Goal: Check status

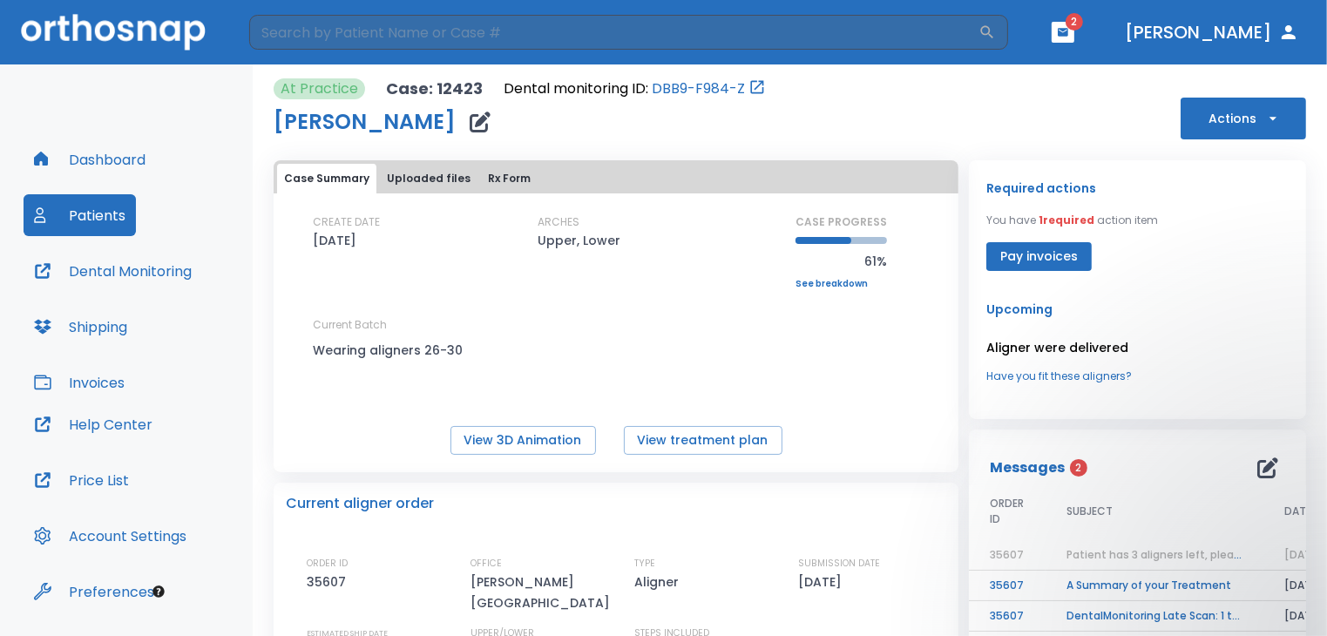
click at [1077, 21] on header "​ 2 [PERSON_NAME]" at bounding box center [663, 32] width 1327 height 64
click at [1069, 26] on icon "button" at bounding box center [1063, 32] width 12 height 12
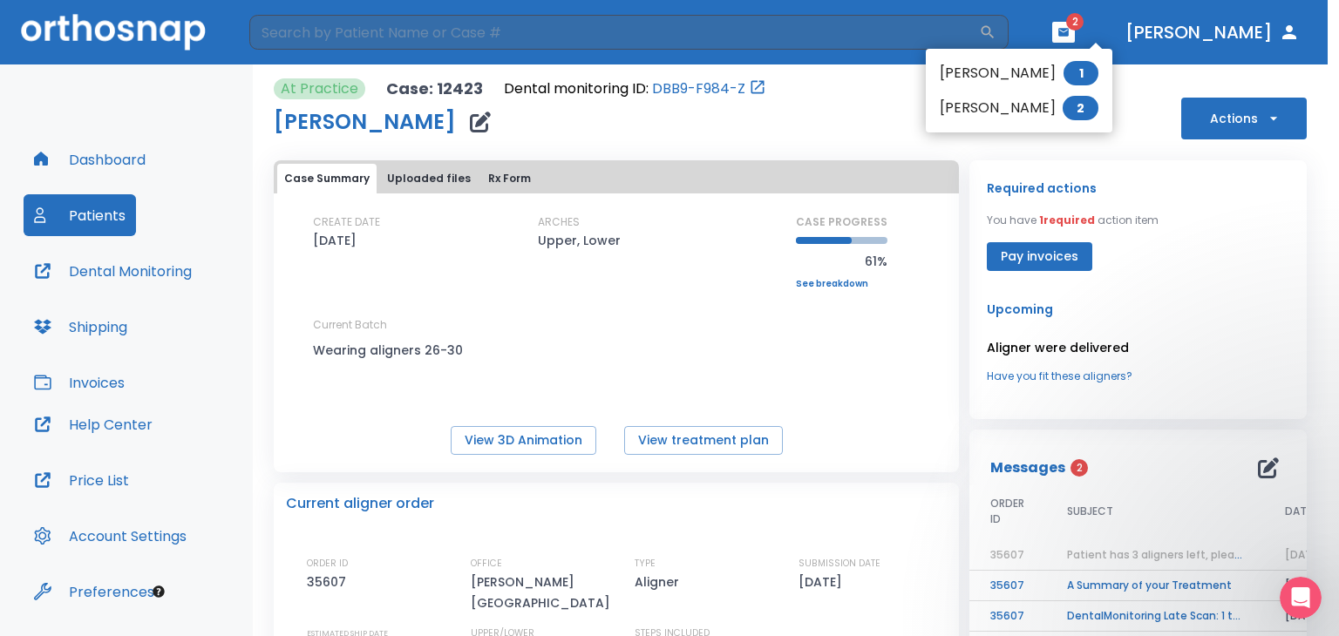
click at [968, 70] on li "[PERSON_NAME] 1" at bounding box center [1018, 73] width 186 height 35
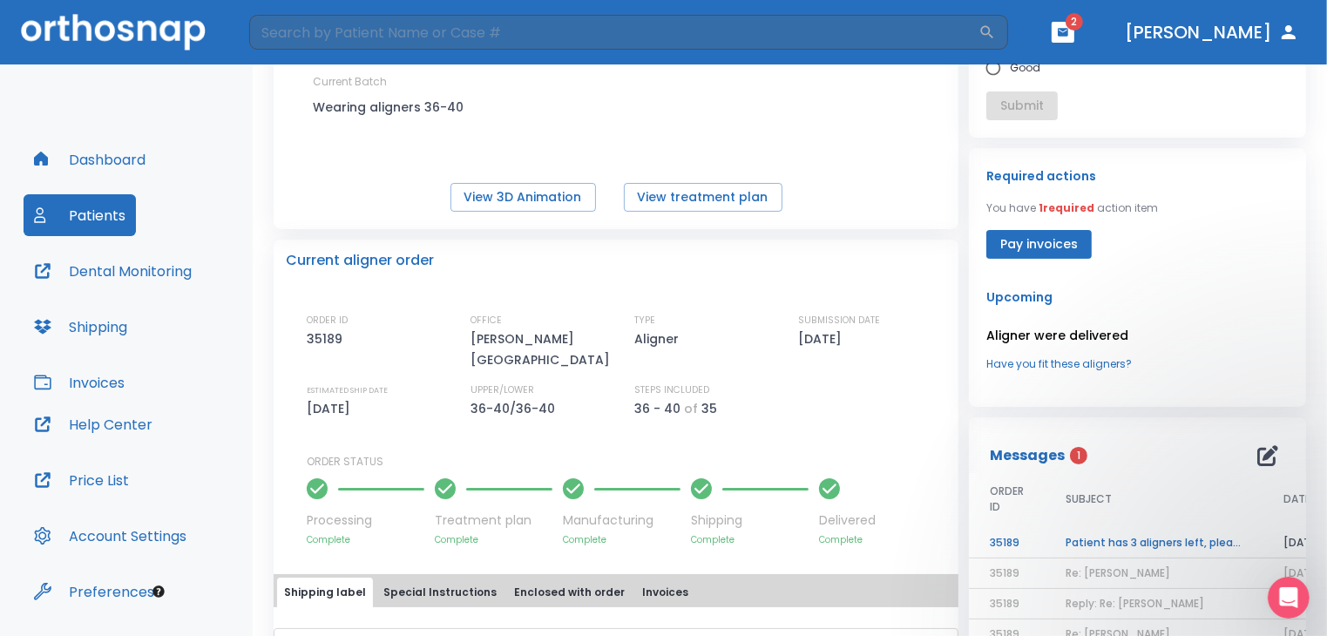
scroll to position [252, 0]
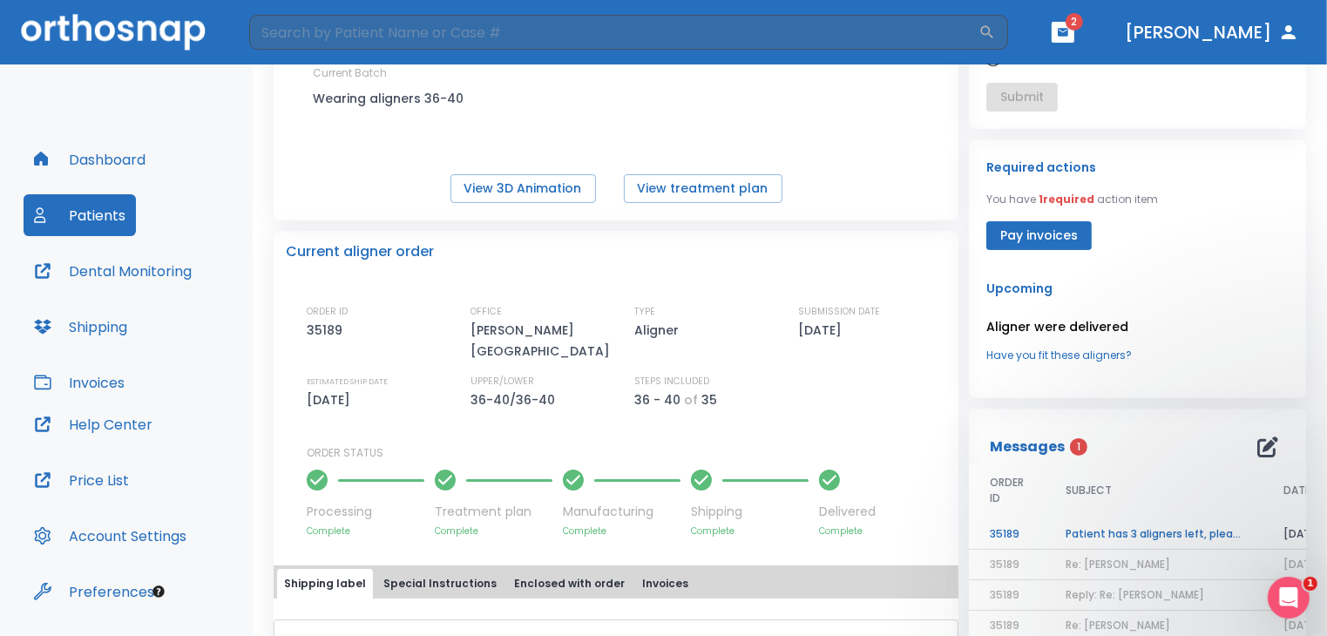
click at [1085, 523] on td "Patient has 3 aligners left, please order next set!" at bounding box center [1154, 534] width 218 height 31
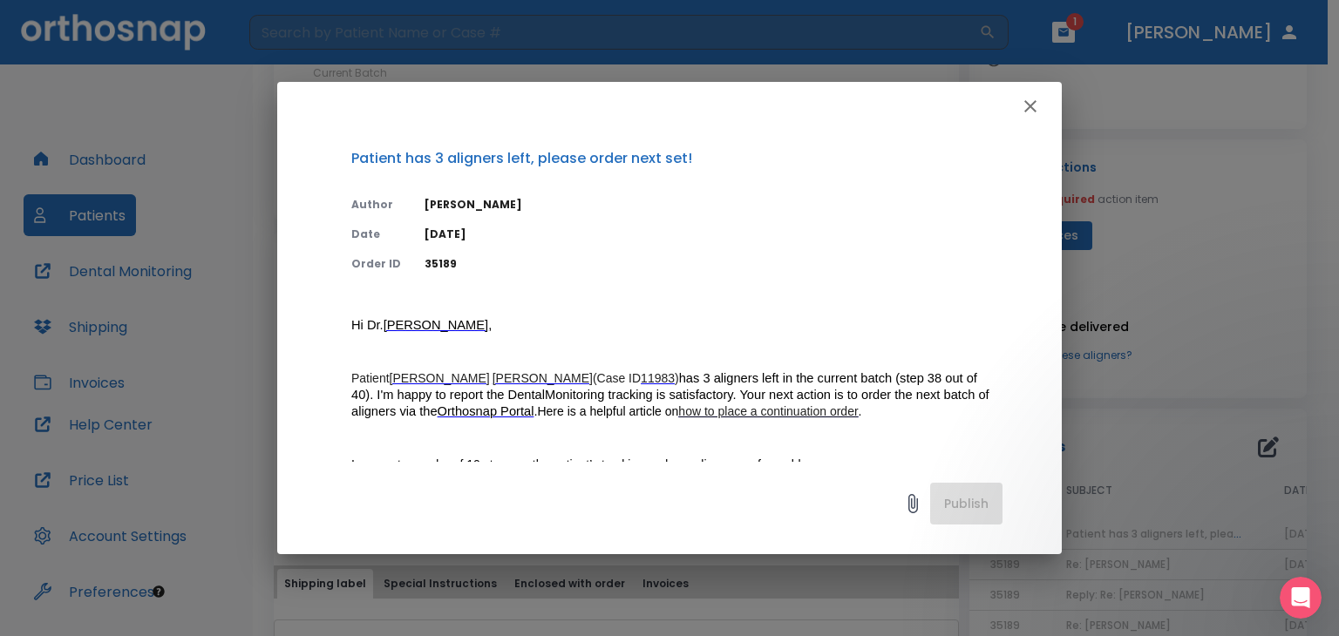
click at [1037, 108] on icon "button" at bounding box center [1030, 106] width 21 height 21
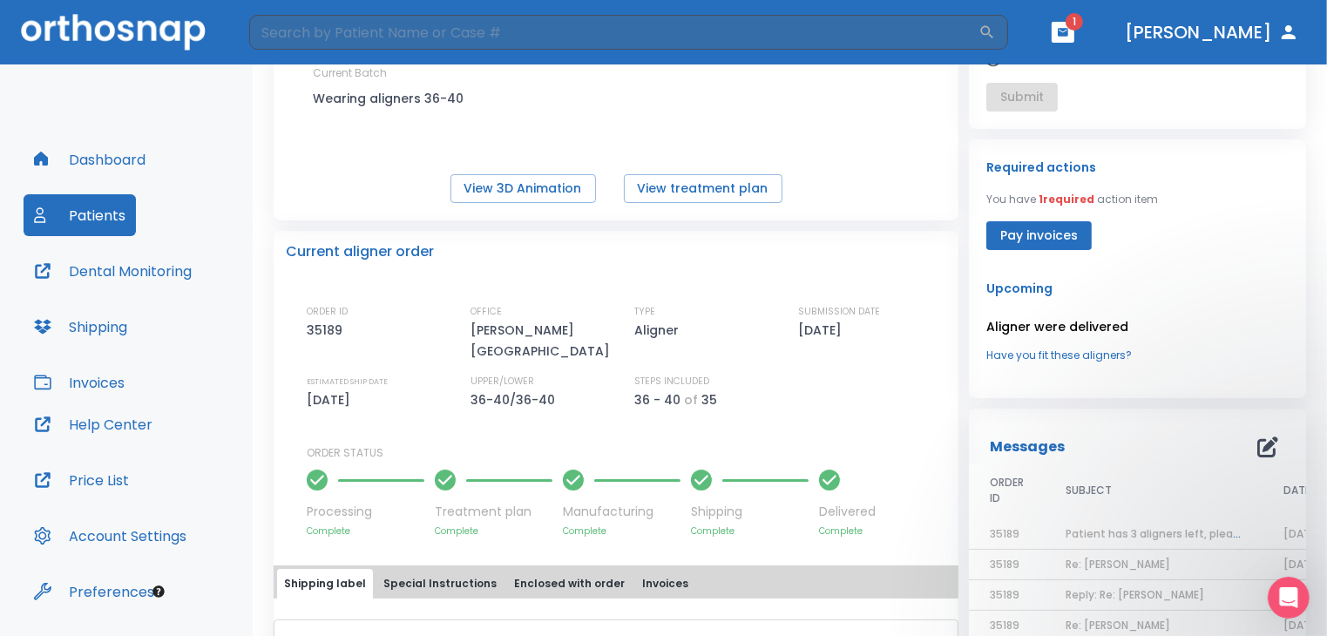
click at [1075, 23] on button "button" at bounding box center [1063, 32] width 23 height 21
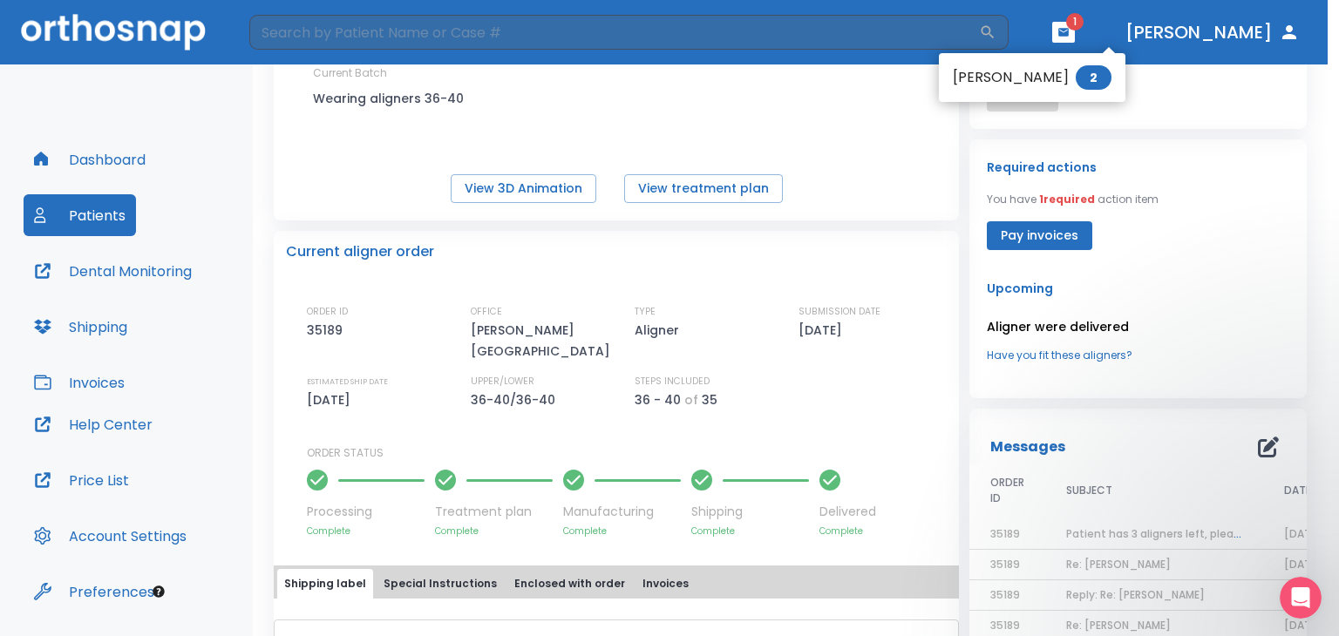
click at [976, 72] on li "[PERSON_NAME] 2" at bounding box center [1032, 77] width 186 height 35
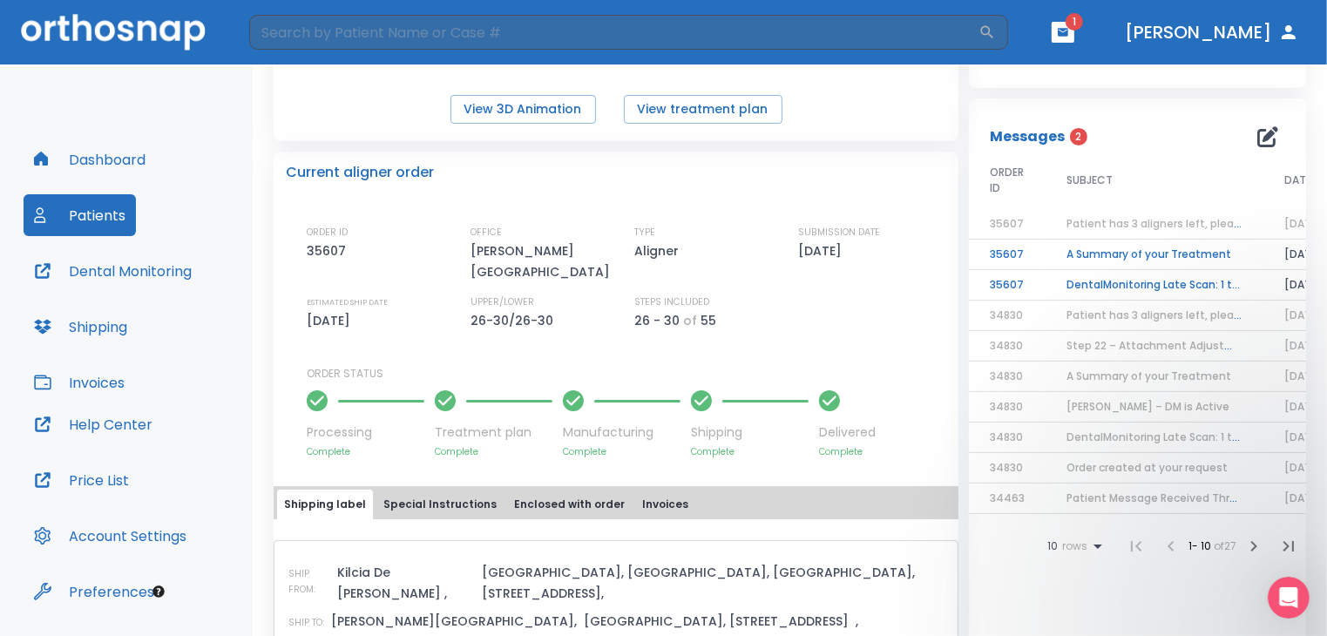
scroll to position [349, 0]
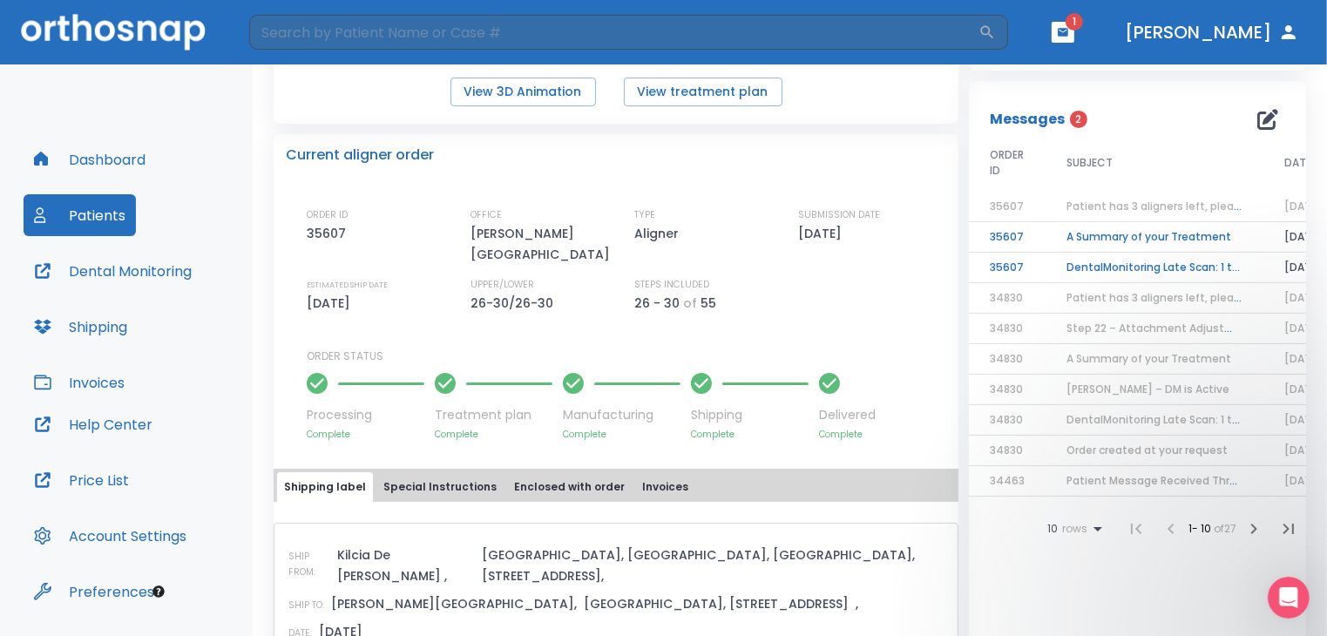
click at [1081, 248] on td "A Summary of your Treatment" at bounding box center [1155, 237] width 218 height 31
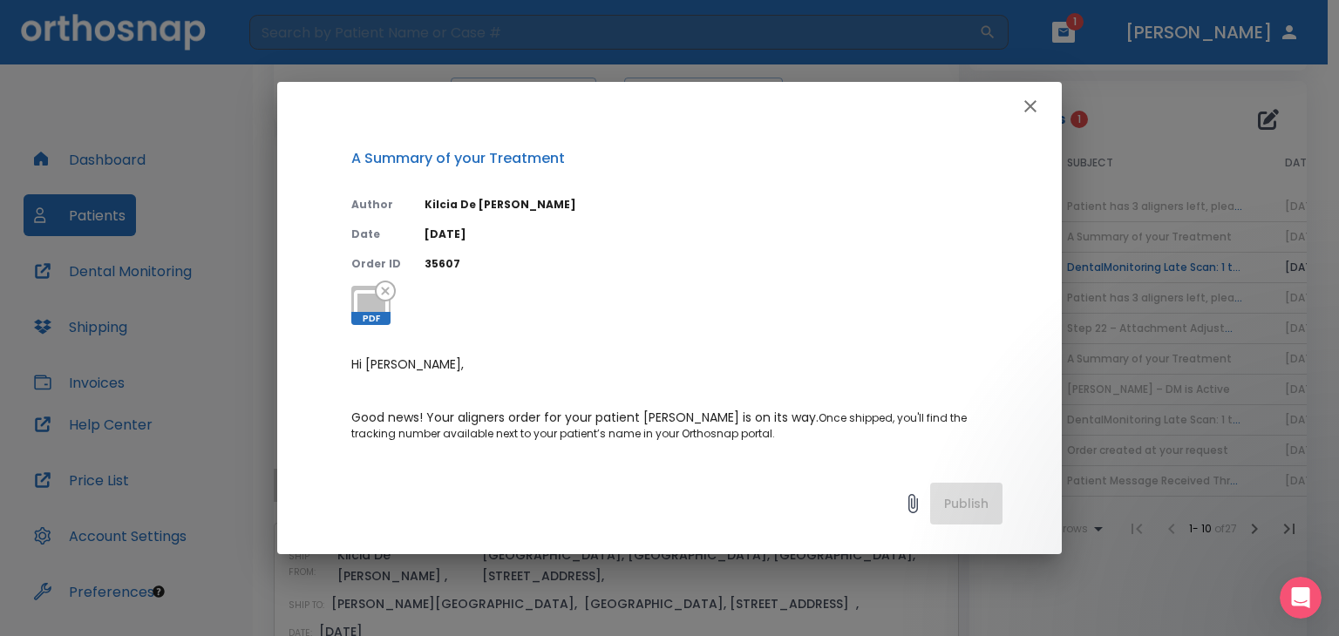
click at [1035, 105] on icon "button" at bounding box center [1030, 106] width 21 height 21
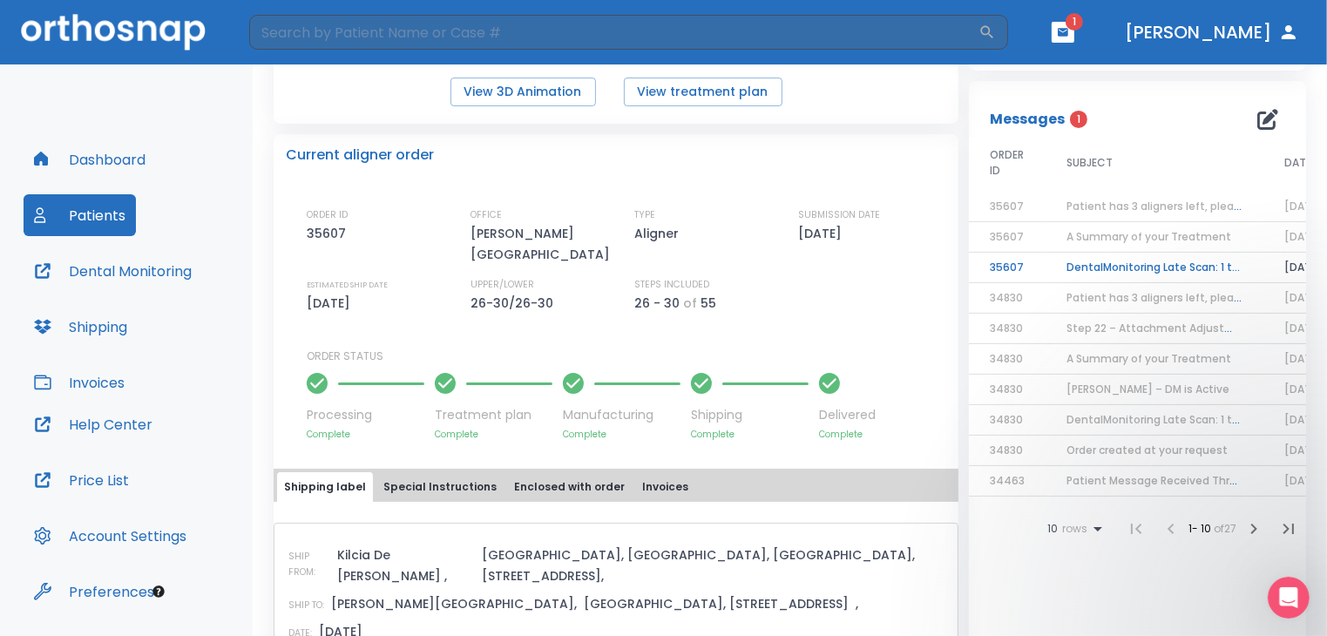
click at [1074, 262] on td "DentalMonitoring Late Scan: 1 to 2 Weeks Notification" at bounding box center [1155, 268] width 218 height 31
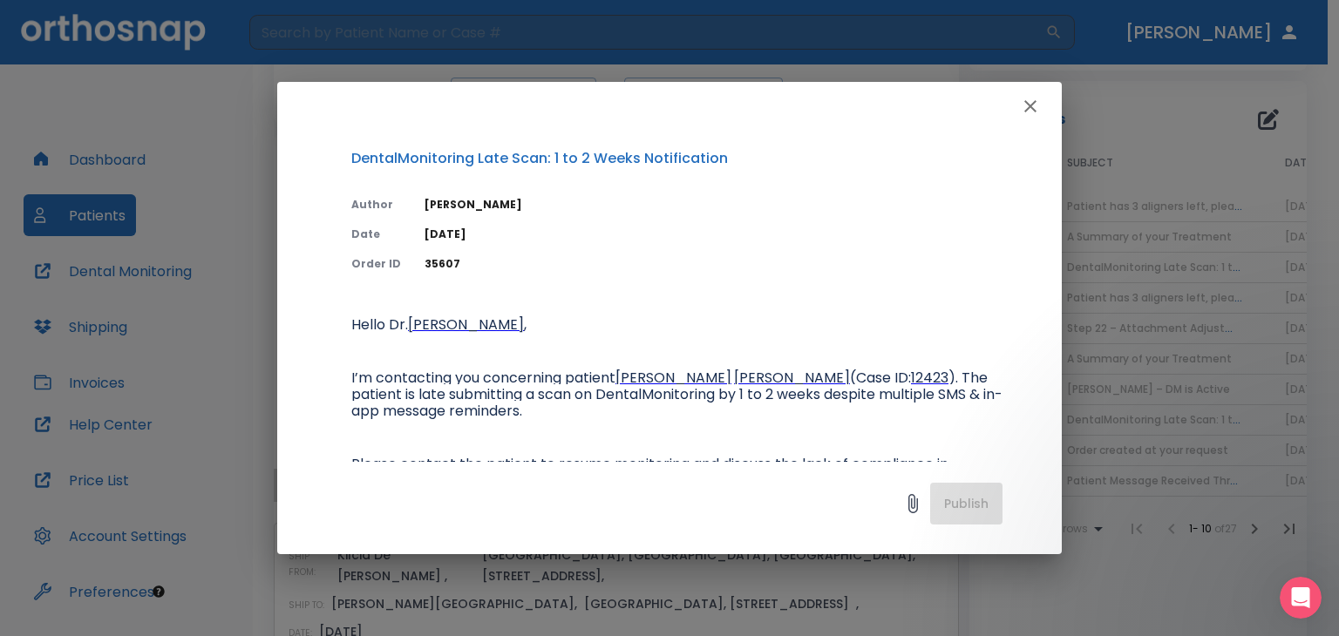
click at [1045, 94] on div at bounding box center [669, 106] width 784 height 49
click at [1022, 90] on div at bounding box center [669, 106] width 784 height 49
click at [1029, 112] on icon "button" at bounding box center [1030, 106] width 21 height 21
